Goal: Information Seeking & Learning: Learn about a topic

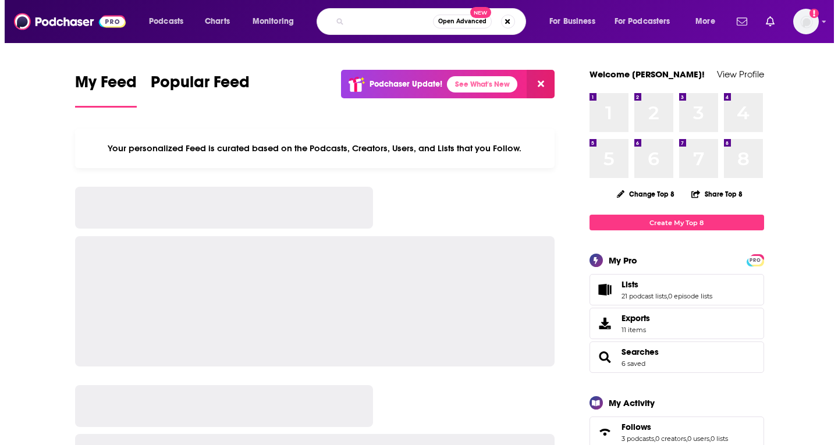
scroll to position [0, 119]
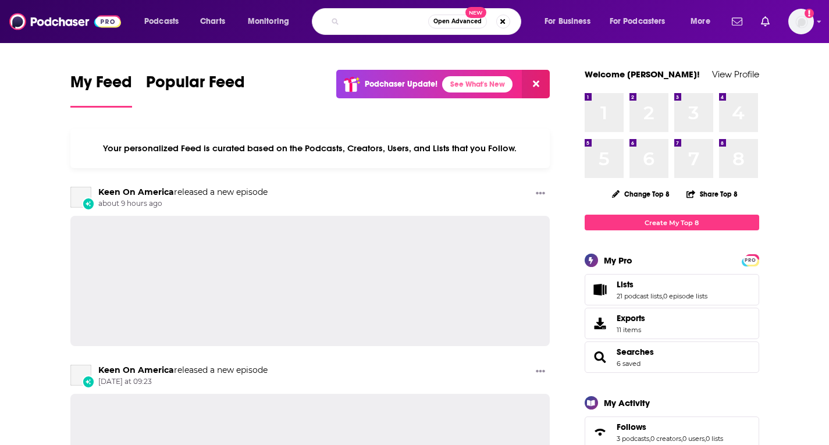
type input "Future Ready Leadership With [PERSON_NAME]"
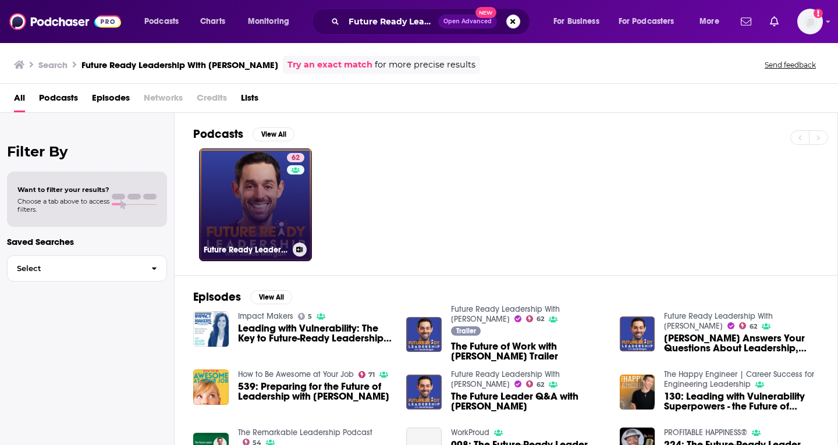
click at [273, 204] on link "62 Future Ready Leadership With [PERSON_NAME]" at bounding box center [255, 204] width 113 height 113
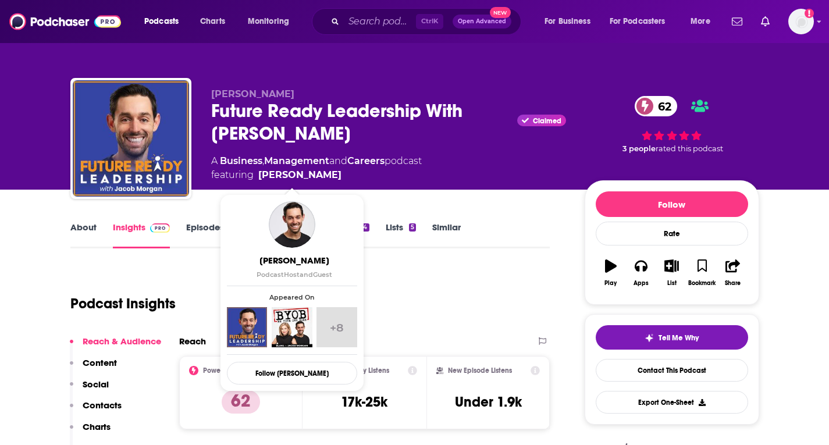
click at [125, 225] on link "Insights" at bounding box center [142, 235] width 58 height 27
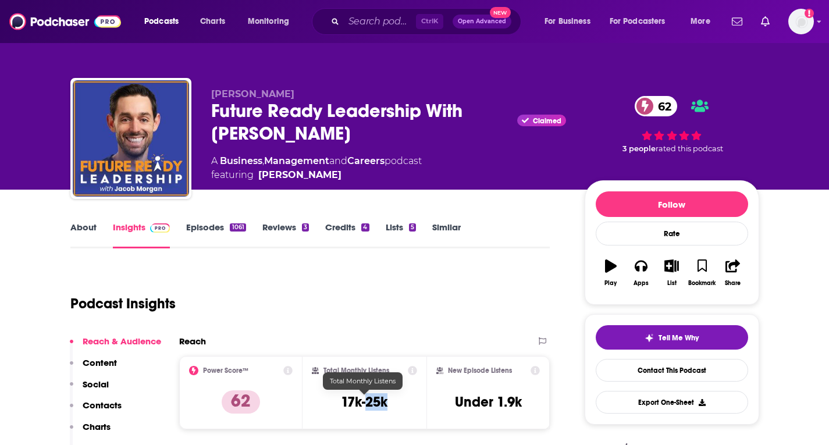
drag, startPoint x: 397, startPoint y: 404, endPoint x: 368, endPoint y: 404, distance: 29.7
click at [368, 404] on div "Total Monthly Listens 17k-25k" at bounding box center [364, 393] width 105 height 54
copy h3 "25k"
click at [212, 228] on link "Episodes 1061" at bounding box center [215, 235] width 59 height 27
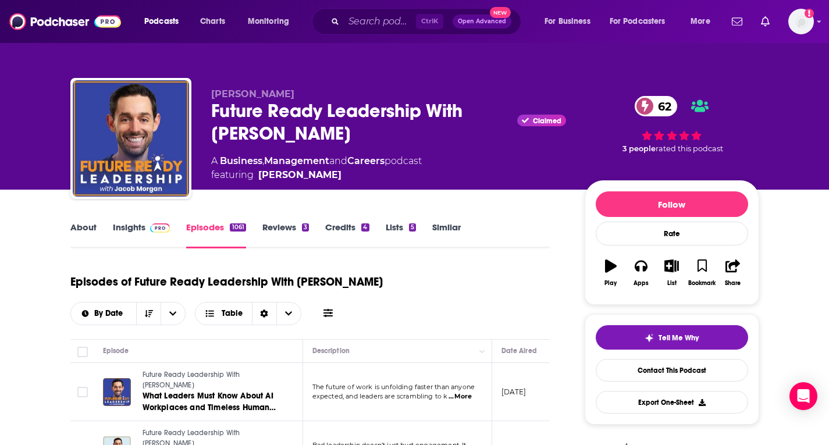
click at [325, 314] on icon at bounding box center [328, 313] width 9 height 8
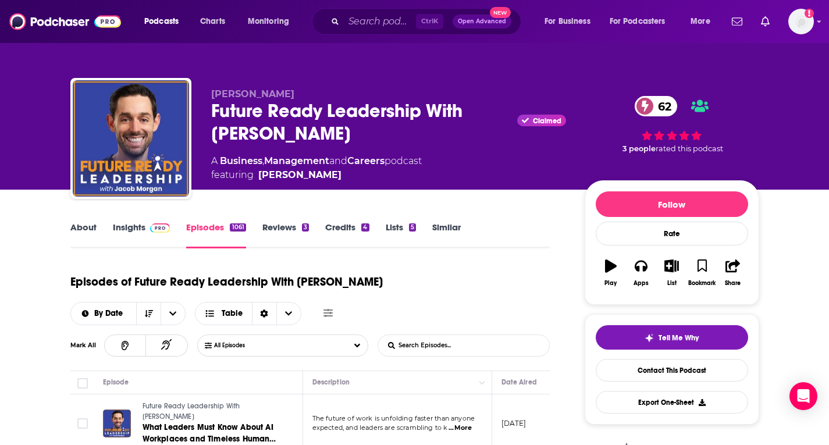
click at [416, 344] on input "List Search Input" at bounding box center [439, 345] width 122 height 21
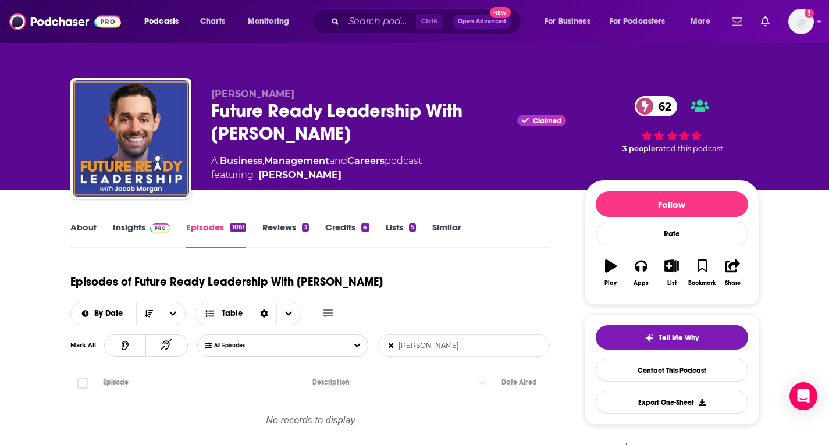
type input "[PERSON_NAME]"
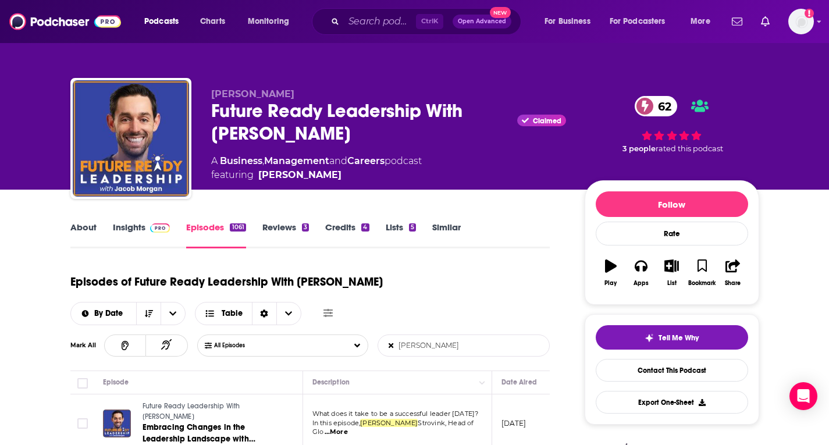
scroll to position [58, 0]
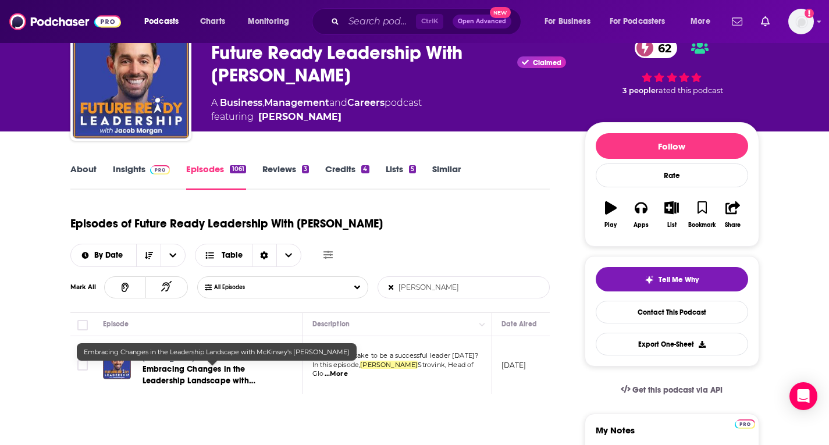
click at [187, 381] on span "Embracing Changes in the Leadership Landscape with [PERSON_NAME]'s" at bounding box center [199, 380] width 113 height 33
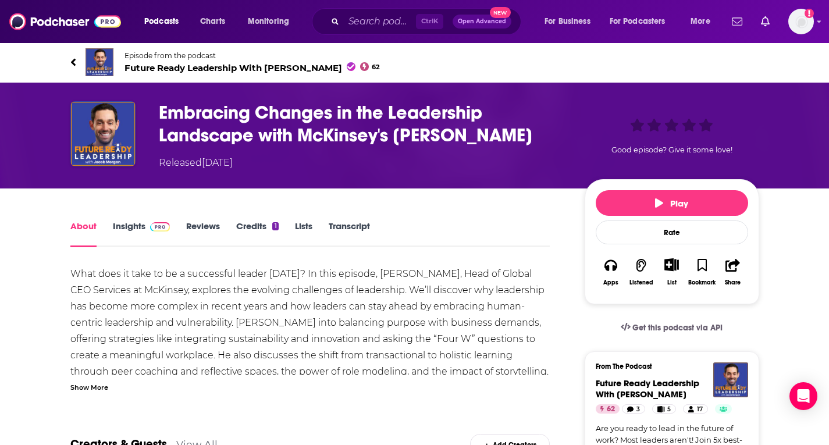
click at [147, 226] on span at bounding box center [157, 226] width 25 height 11
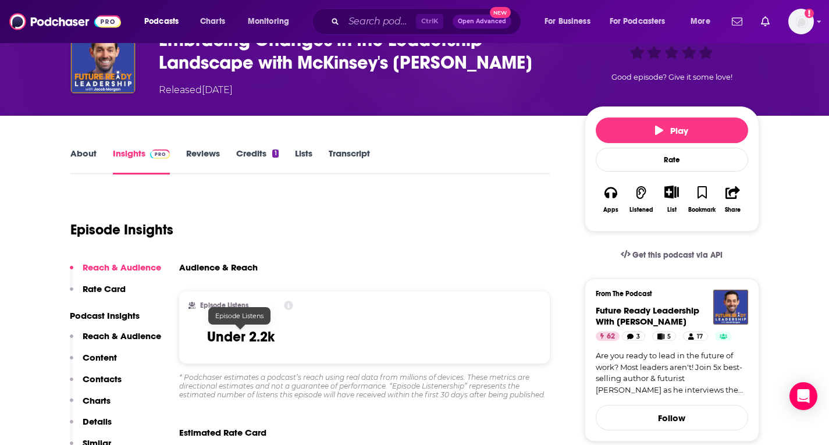
scroll to position [116, 0]
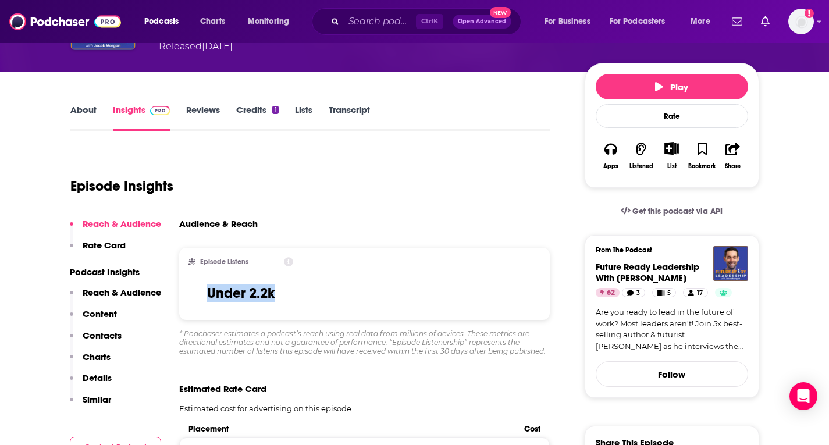
drag, startPoint x: 201, startPoint y: 293, endPoint x: 275, endPoint y: 297, distance: 74.0
click at [275, 297] on div "Episode Listens Under 2.2k" at bounding box center [241, 284] width 105 height 54
copy h3 "Under 2.2k"
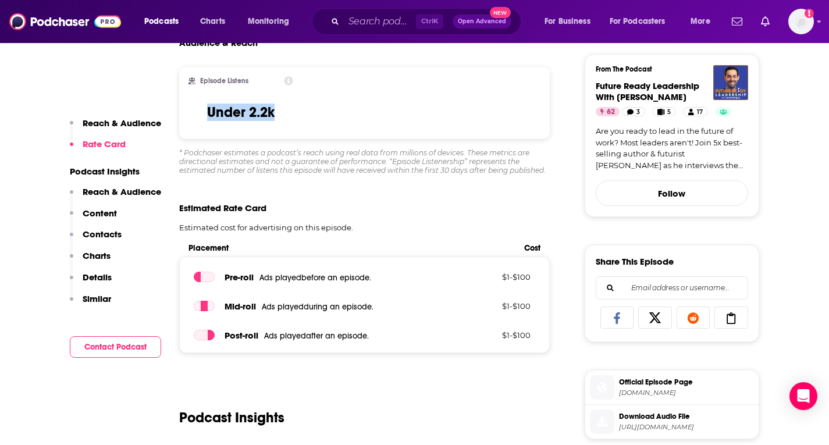
scroll to position [175, 0]
